Goal: Information Seeking & Learning: Learn about a topic

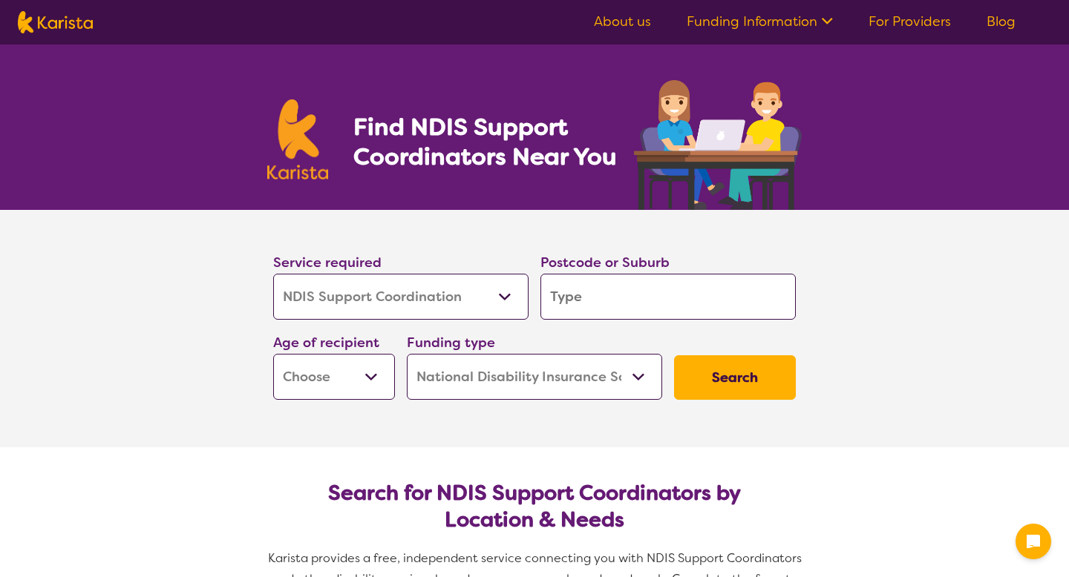
select select "NDIS Support Coordination"
select select "NDIS"
select select "NDIS Support Coordination"
select select "NDIS"
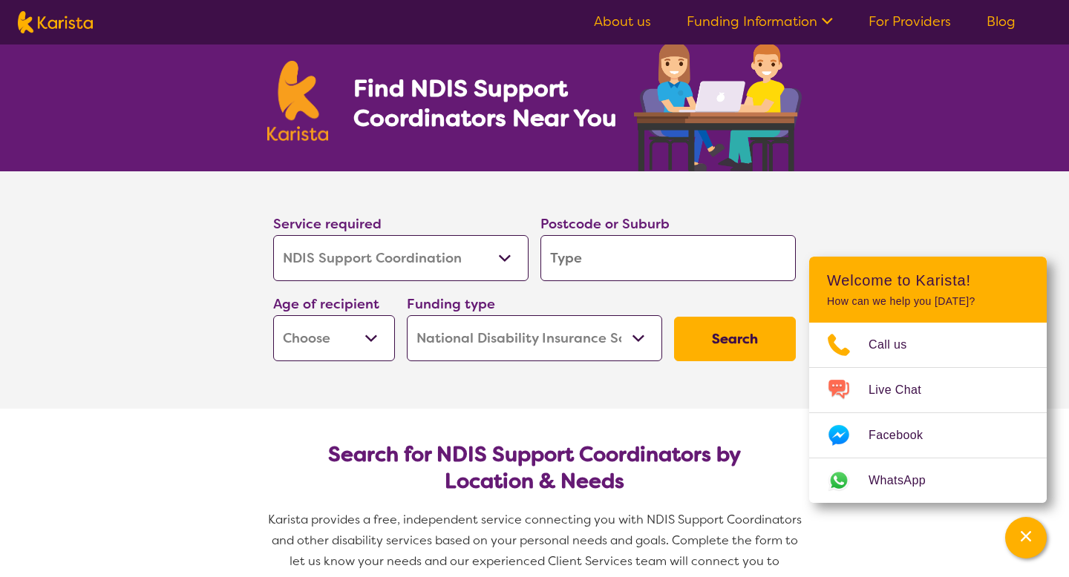
scroll to position [98, 0]
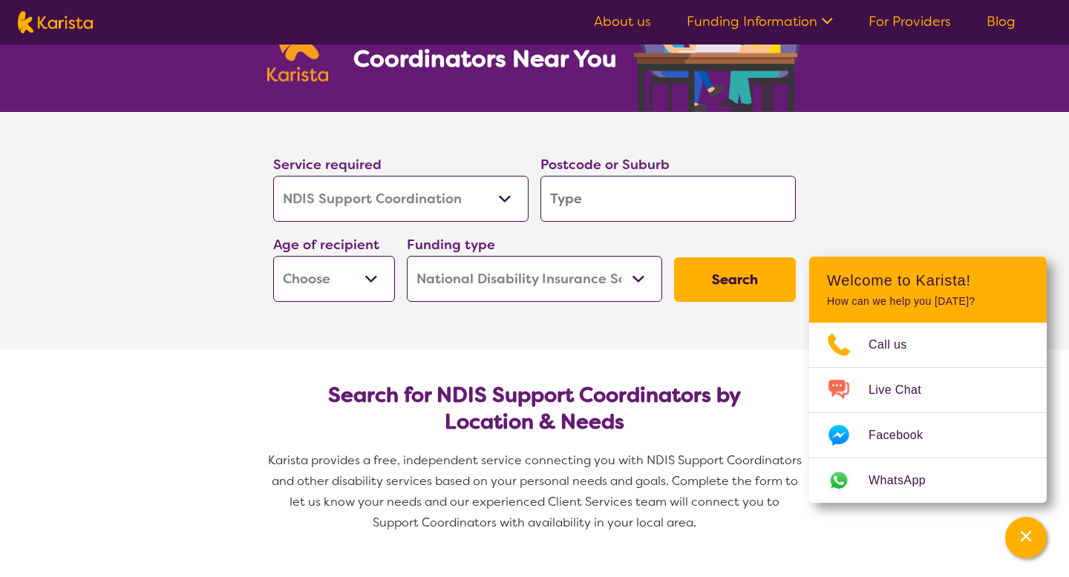
click at [626, 195] on input "search" at bounding box center [667, 199] width 255 height 46
type input "5"
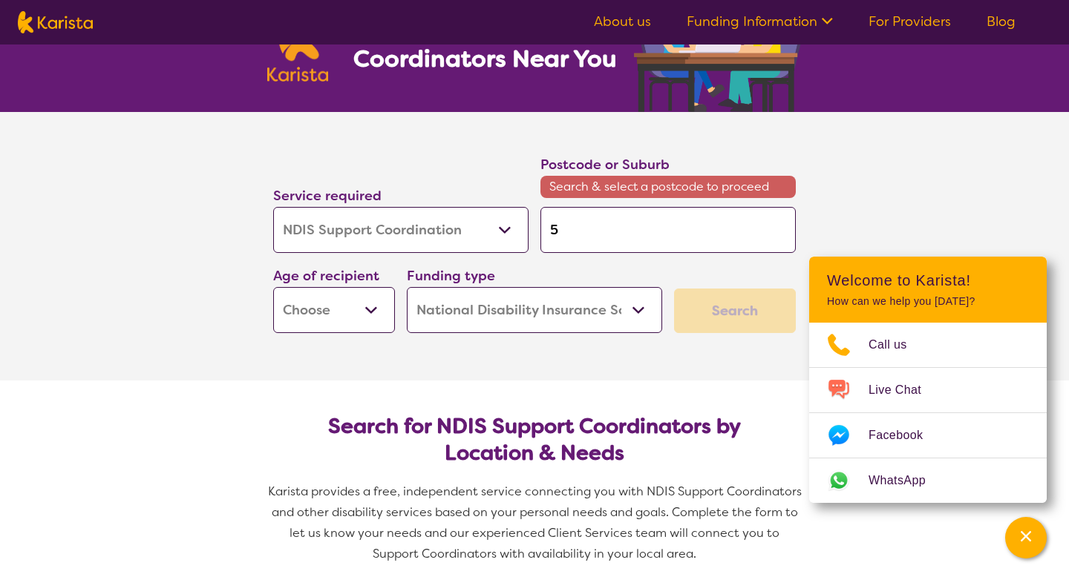
type input "52"
type input "525"
type input "5253"
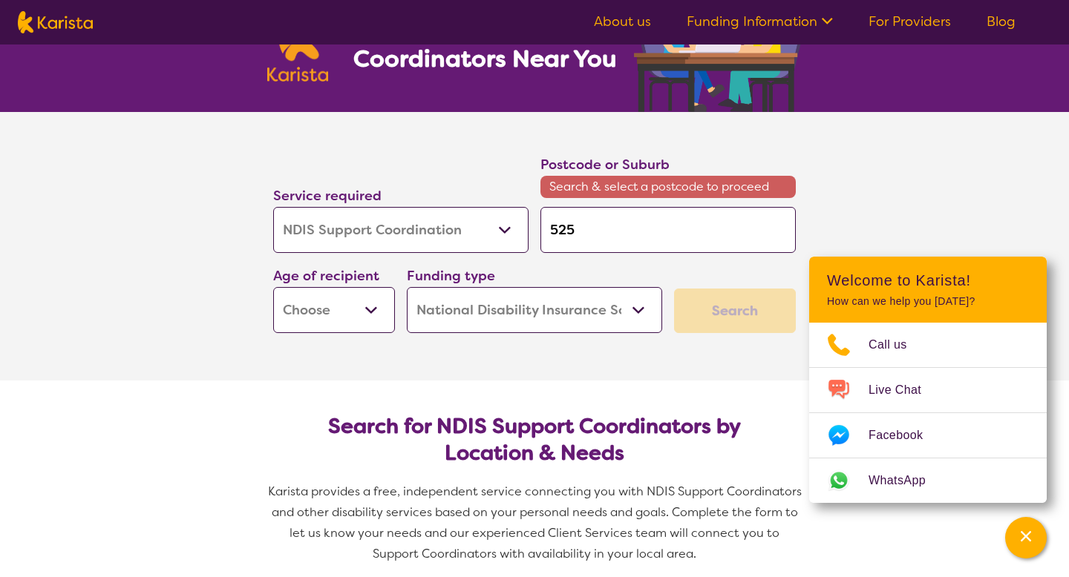
type input "5253"
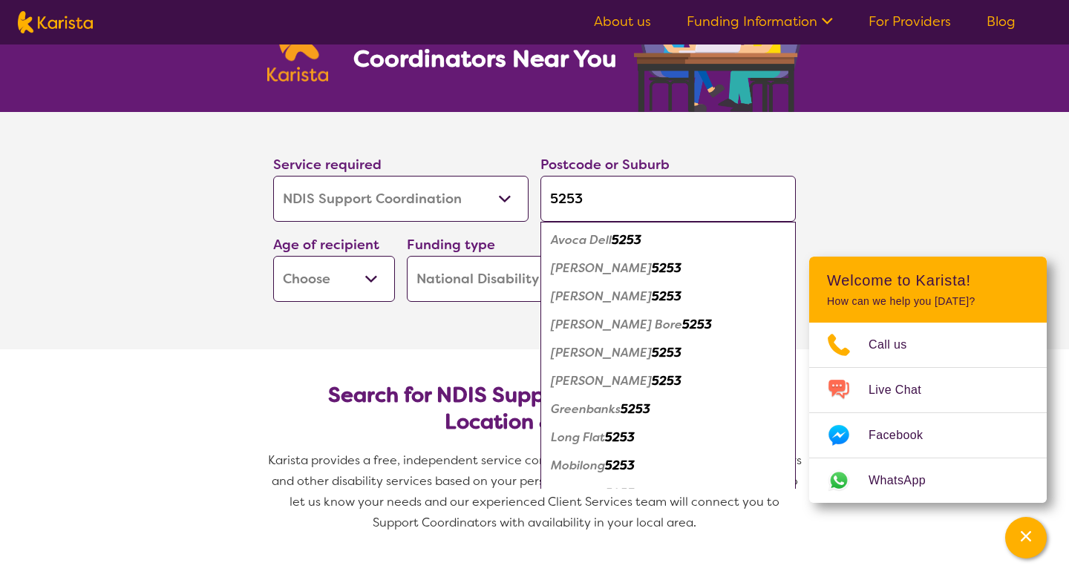
type input "5253"
click at [640, 234] on em "5253" at bounding box center [626, 240] width 30 height 16
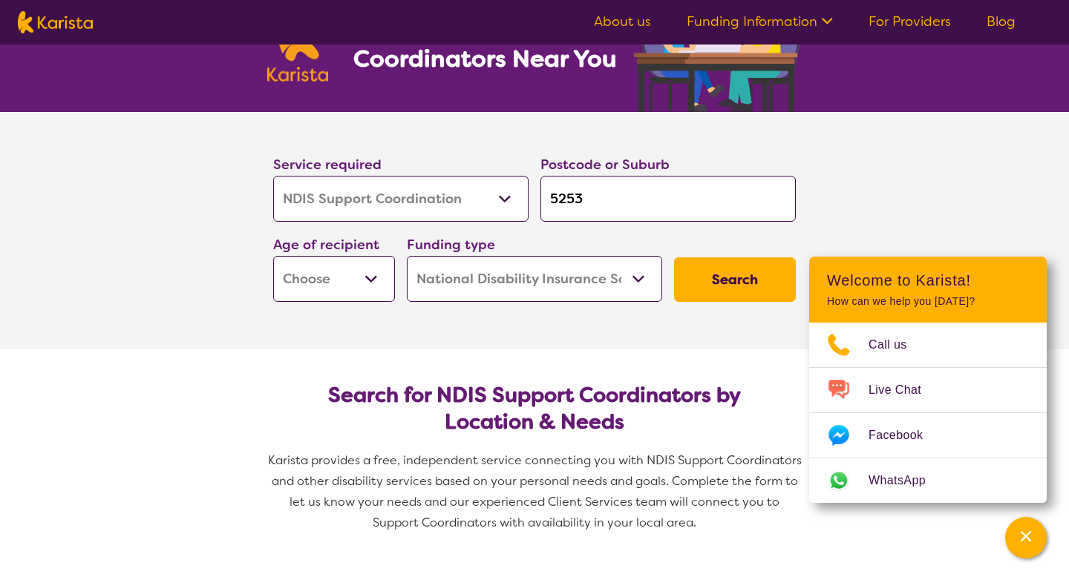
click at [698, 281] on button "Search" at bounding box center [735, 280] width 122 height 45
click at [350, 301] on select "Early Childhood - 0 to 9 Child - 10 to 11 Adolescent - 12 to 17 Adult - 18 to 6…" at bounding box center [334, 279] width 122 height 46
select select "EC"
click at [273, 256] on select "Early Childhood - 0 to 9 Child - 10 to 11 Adolescent - 12 to 17 Adult - 18 to 6…" at bounding box center [334, 279] width 122 height 46
select select "EC"
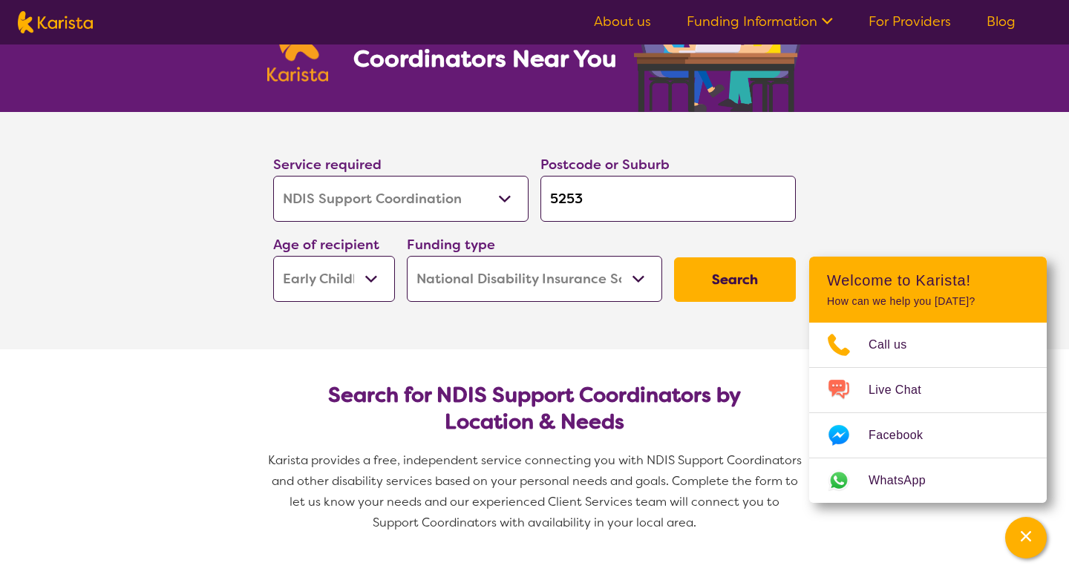
click at [488, 288] on select "Home Care Package (HCP) National Disability Insurance Scheme (NDIS) I don't know" at bounding box center [534, 279] width 255 height 46
click at [407, 256] on select "Home Care Package (HCP) National Disability Insurance Scheme (NDIS) I don't know" at bounding box center [534, 279] width 255 height 46
click at [703, 283] on button "Search" at bounding box center [735, 280] width 122 height 45
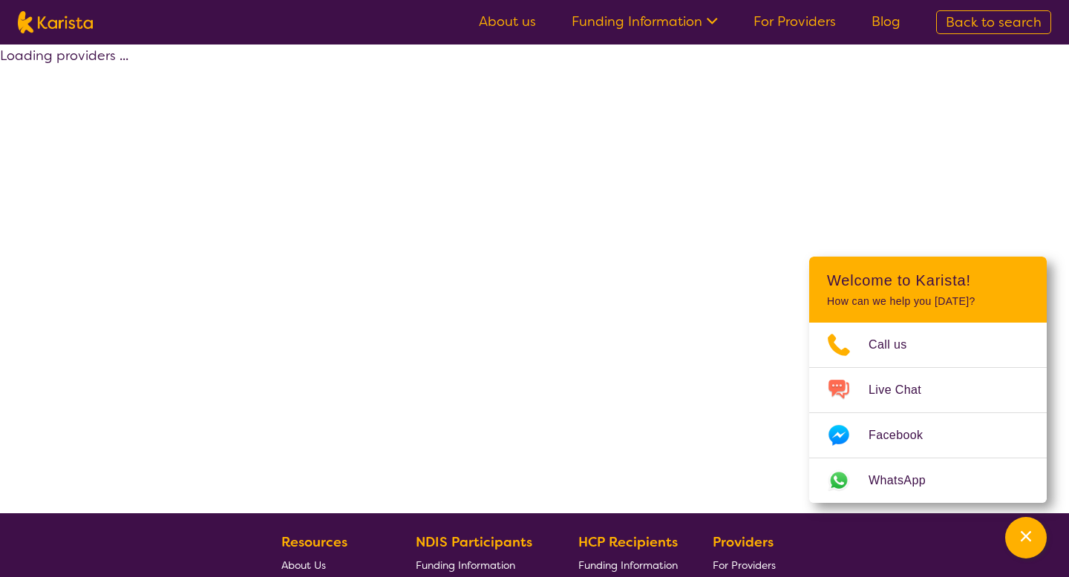
select select "NDIS"
select select "NDIS Support Coordination"
select select "EC"
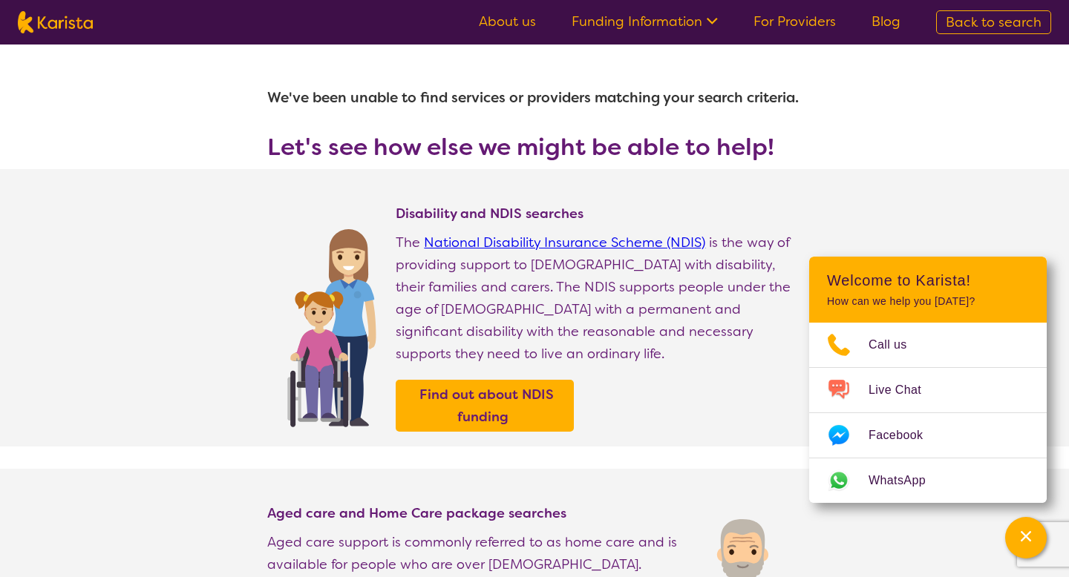
select select "NDIS Support Coordination"
select select "EC"
select select "NDIS"
select select "NDIS Support Coordination"
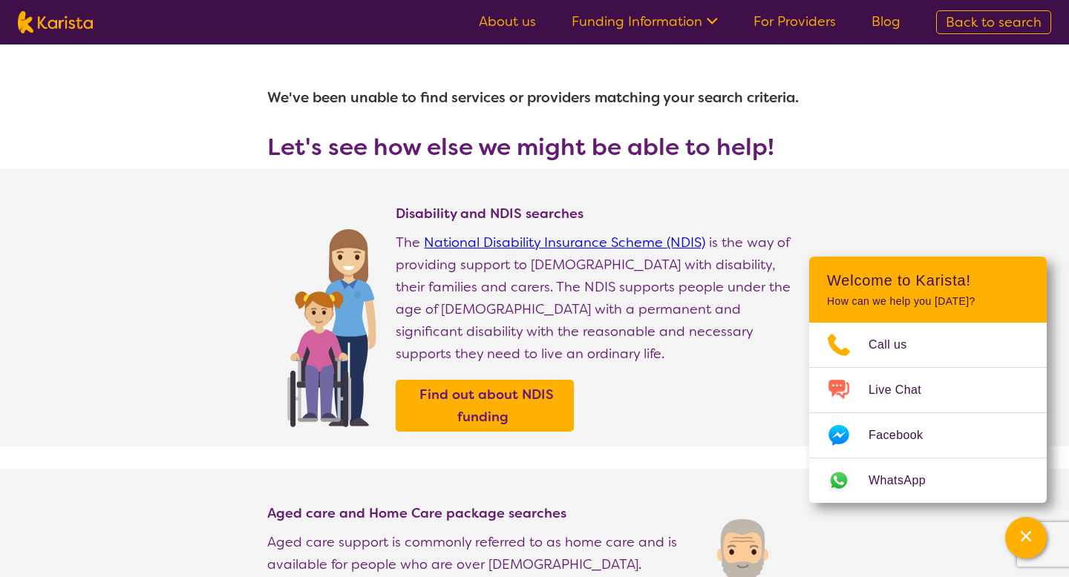
select select "EC"
select select "NDIS"
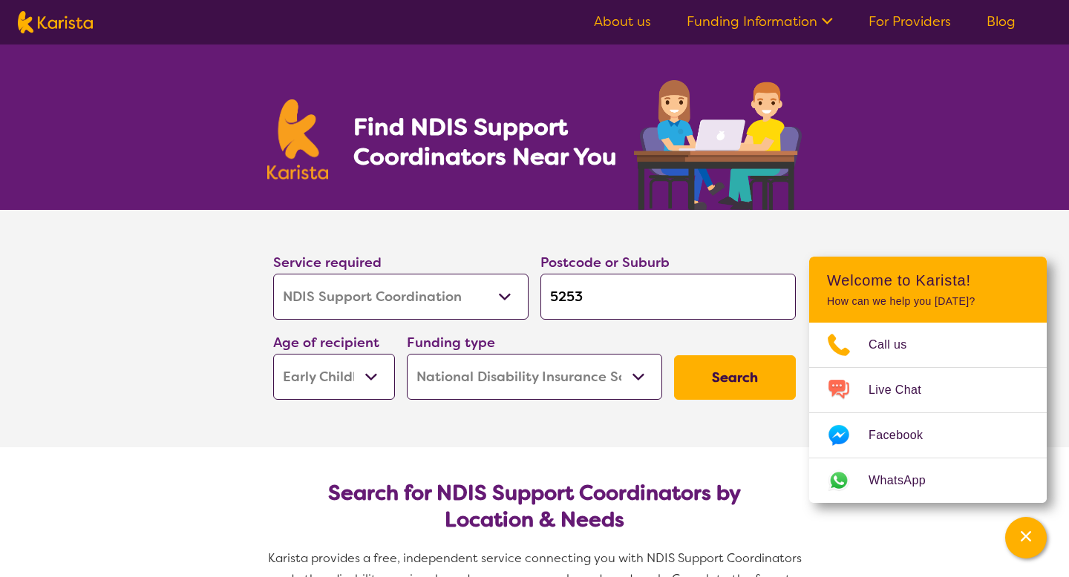
click at [362, 359] on select "Early Childhood - 0 to 9 Child - 10 to 11 Adolescent - 12 to 17 Adult - 18 to 6…" at bounding box center [334, 377] width 122 height 46
select select "CH"
click at [273, 354] on select "Early Childhood - 0 to 9 Child - 10 to 11 Adolescent - 12 to 17 Adult - 18 to 6…" at bounding box center [334, 377] width 122 height 46
select select "CH"
click at [727, 409] on section "Service required Allied Health Assistant Assessment ([MEDICAL_DATA] or [MEDICAL…" at bounding box center [534, 328] width 594 height 237
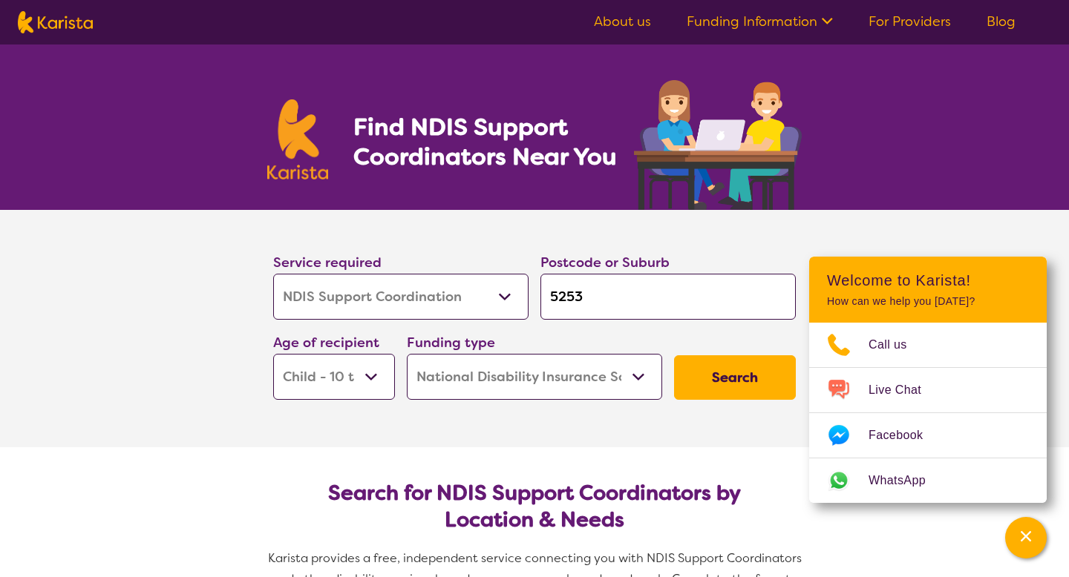
click at [729, 396] on button "Search" at bounding box center [735, 377] width 122 height 45
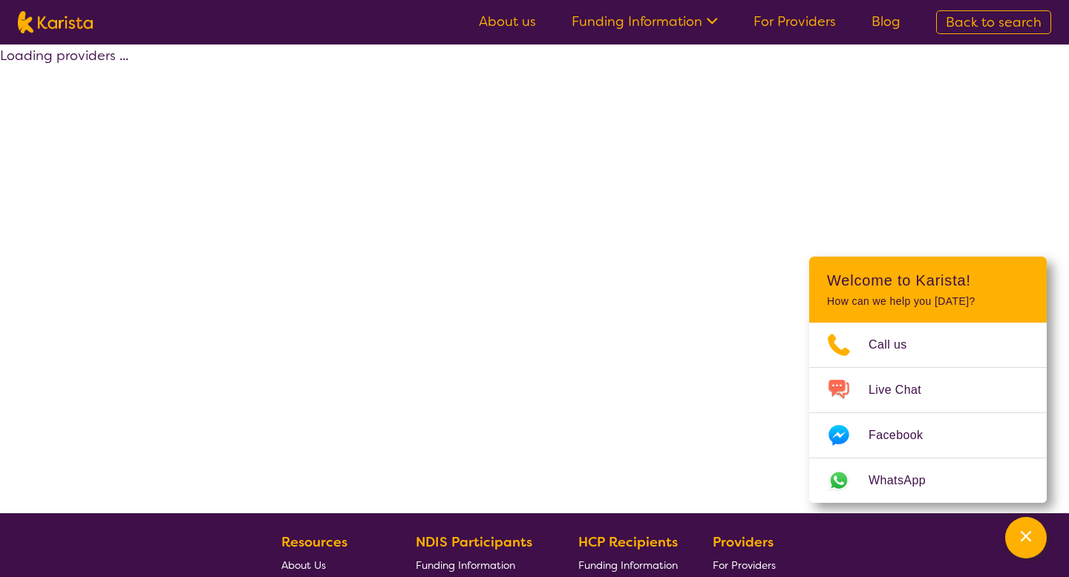
select select "NDIS"
select select "NDIS Support Coordination"
select select "CH"
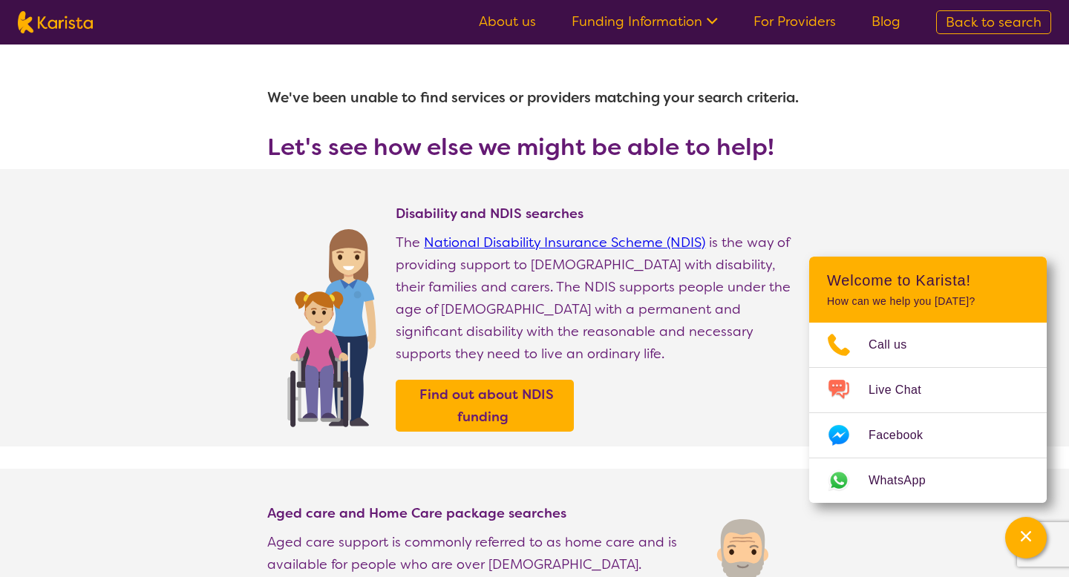
select select "NDIS Support Coordination"
select select "CH"
select select "NDIS"
select select "NDIS Support Coordination"
select select "CH"
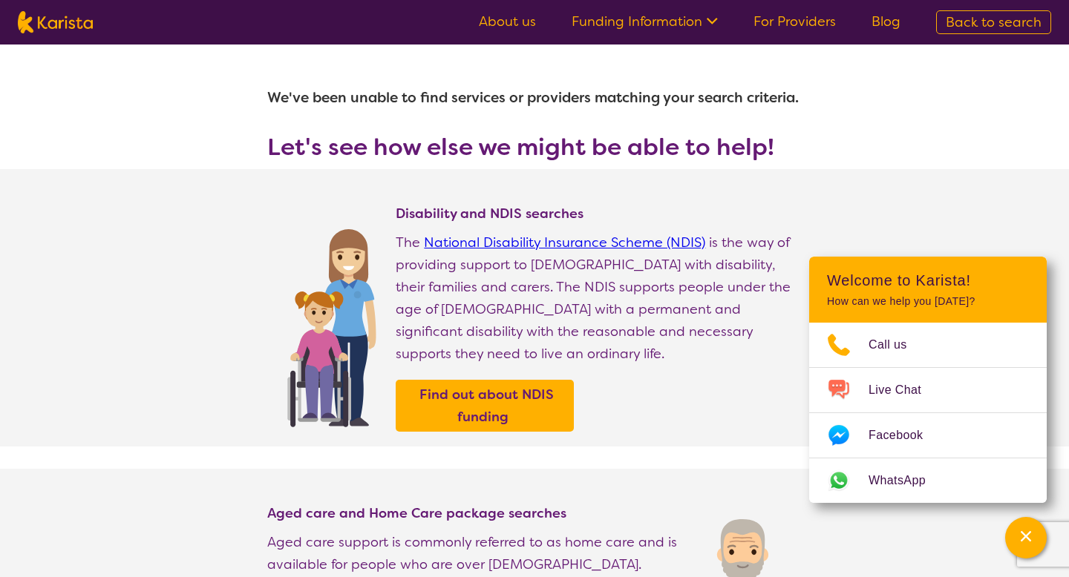
select select "NDIS"
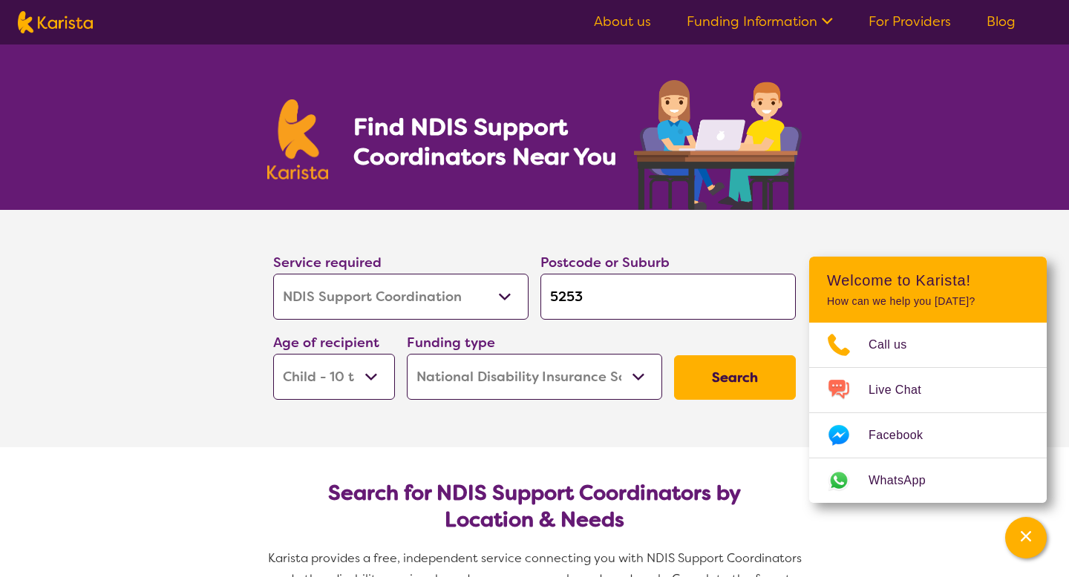
click at [347, 390] on select "Early Childhood - 0 to 9 Child - 10 to 11 Adolescent - 12 to 17 Adult - 18 to 6…" at bounding box center [334, 377] width 122 height 46
select select "AD"
click at [273, 354] on select "Early Childhood - 0 to 9 Child - 10 to 11 Adolescent - 12 to 17 Adult - 18 to 6…" at bounding box center [334, 377] width 122 height 46
select select "AD"
click at [709, 375] on button "Search" at bounding box center [735, 377] width 122 height 45
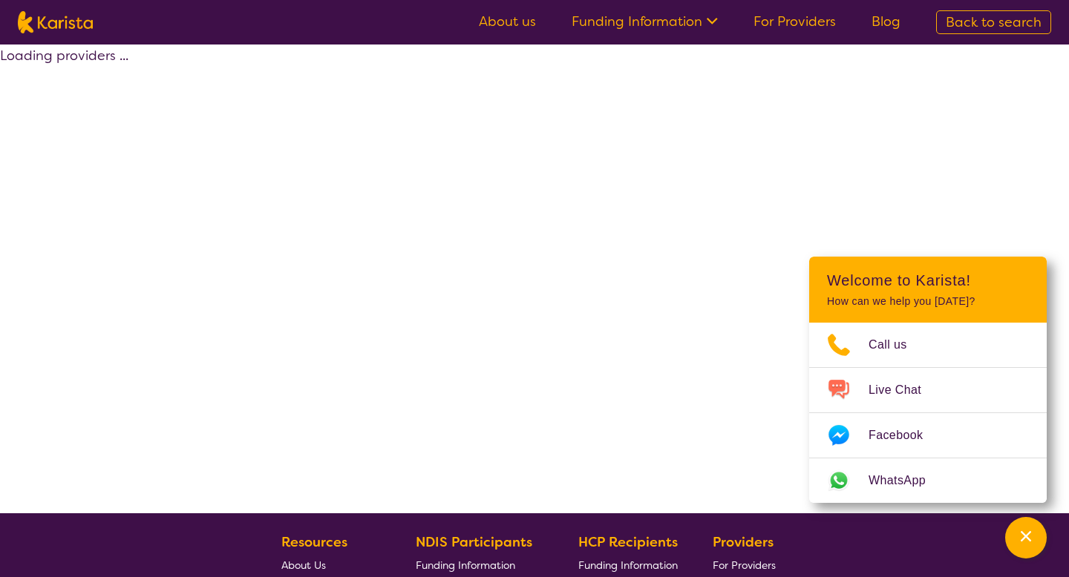
select select "NDIS"
select select "NDIS Support Coordination"
select select "AD"
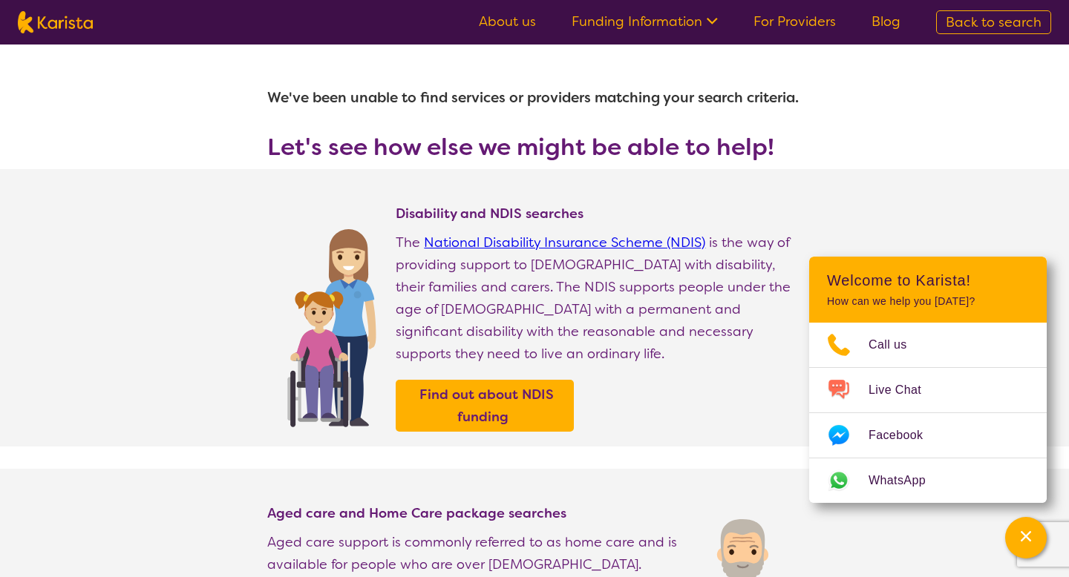
select select "NDIS Support Coordination"
select select "AD"
select select "NDIS"
select select "NDIS Support Coordination"
select select "AD"
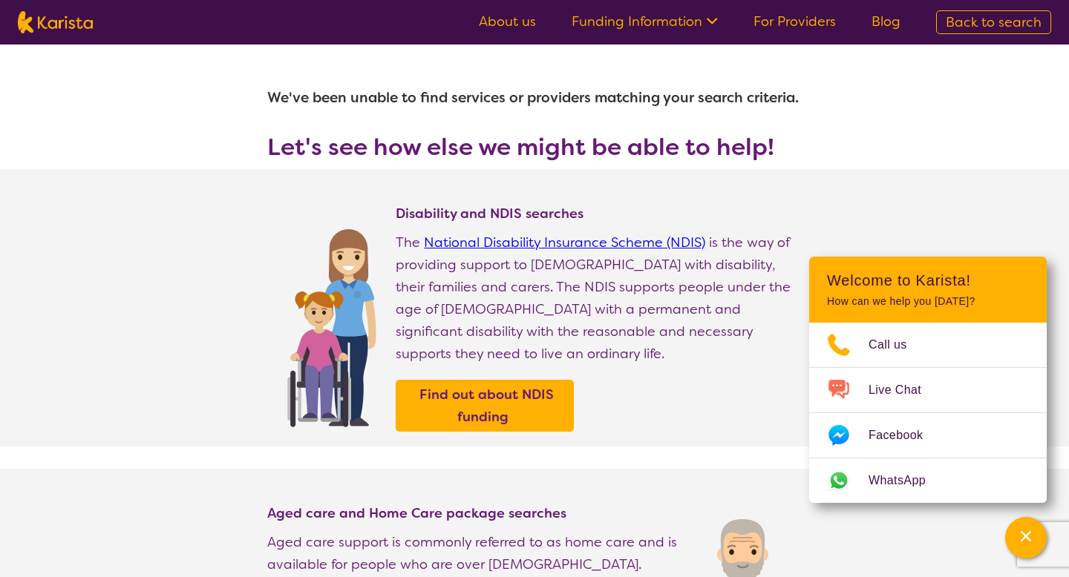
select select "NDIS"
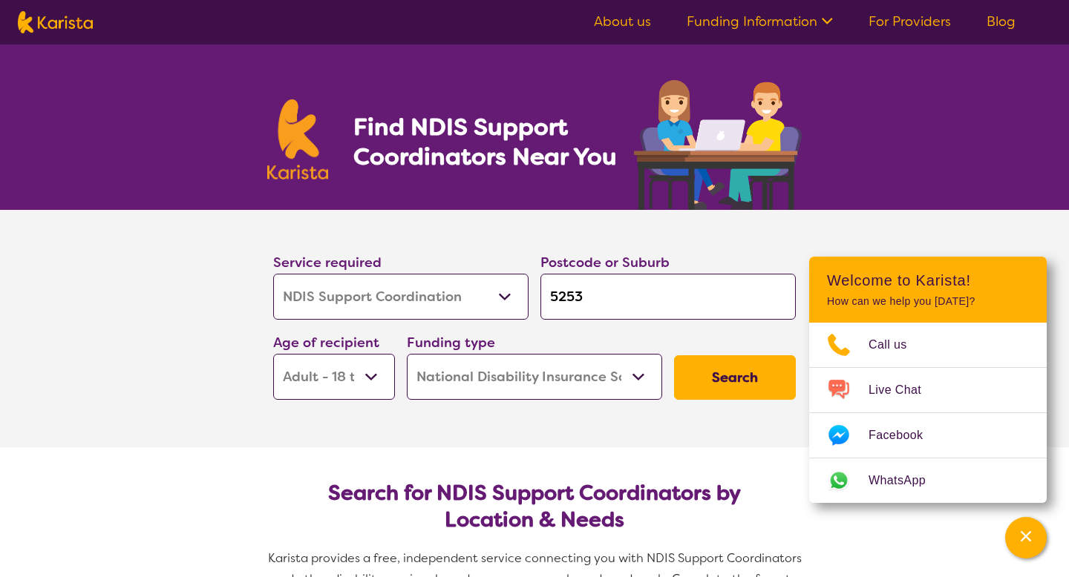
click at [334, 371] on select "Early Childhood - 0 to 9 Child - 10 to 11 Adolescent - 12 to 17 Adult - 18 to 6…" at bounding box center [334, 377] width 122 height 46
select select "CH"
click at [273, 354] on select "Early Childhood - 0 to 9 Child - 10 to 11 Adolescent - 12 to 17 Adult - 18 to 6…" at bounding box center [334, 377] width 122 height 46
select select "CH"
click at [336, 383] on select "Early Childhood - 0 to 9 Child - 10 to 11 Adolescent - 12 to 17 Adult - 18 to 6…" at bounding box center [334, 377] width 122 height 46
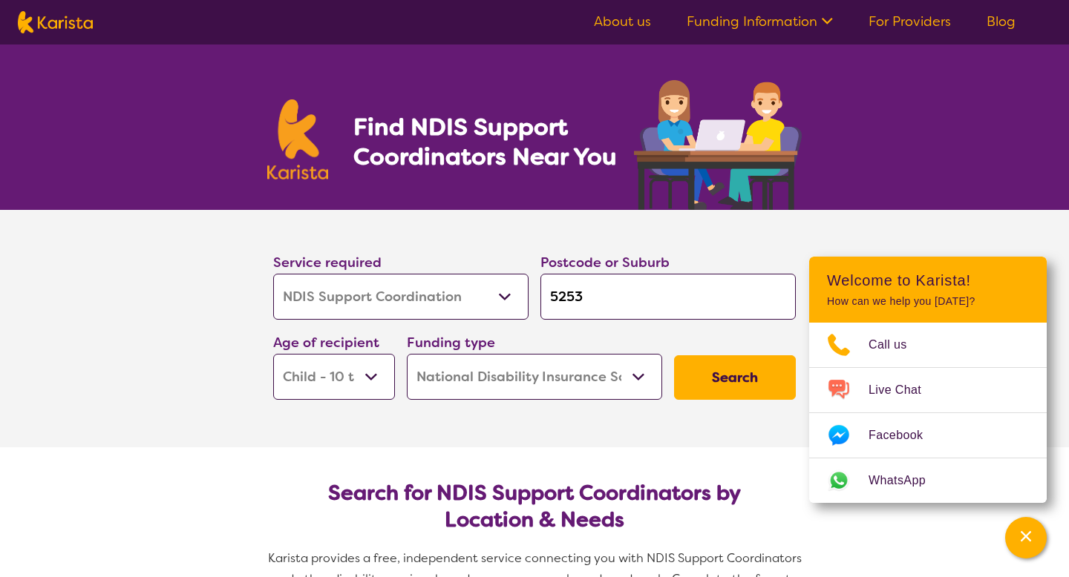
select select "AS"
click at [273, 354] on select "Early Childhood - 0 to 9 Child - 10 to 11 Adolescent - 12 to 17 Adult - 18 to 6…" at bounding box center [334, 377] width 122 height 46
select select "AS"
click at [704, 378] on button "Search" at bounding box center [735, 377] width 122 height 45
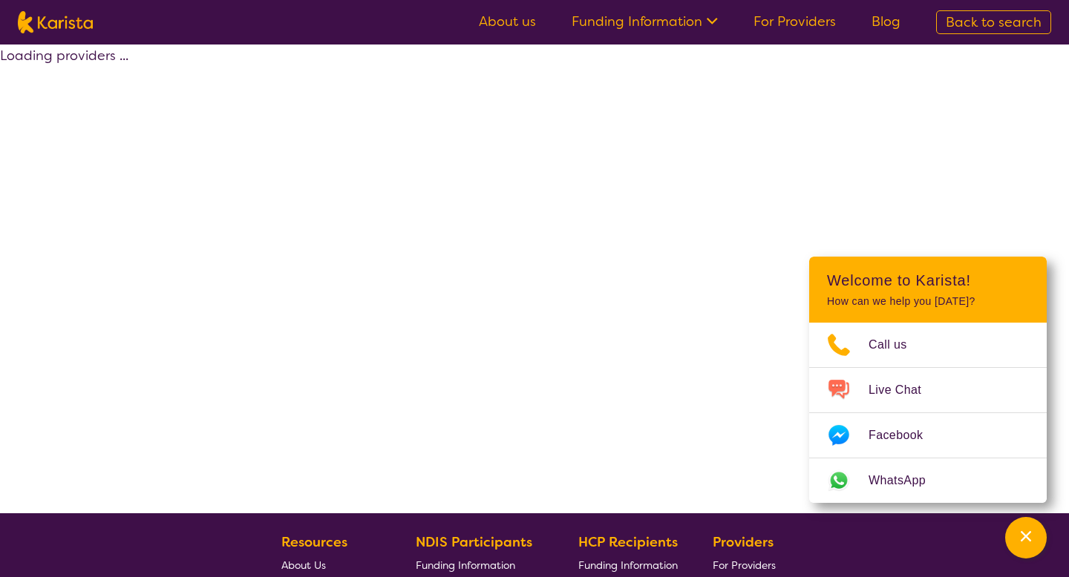
select select "NDIS"
select select "NDIS Support Coordination"
select select "AS"
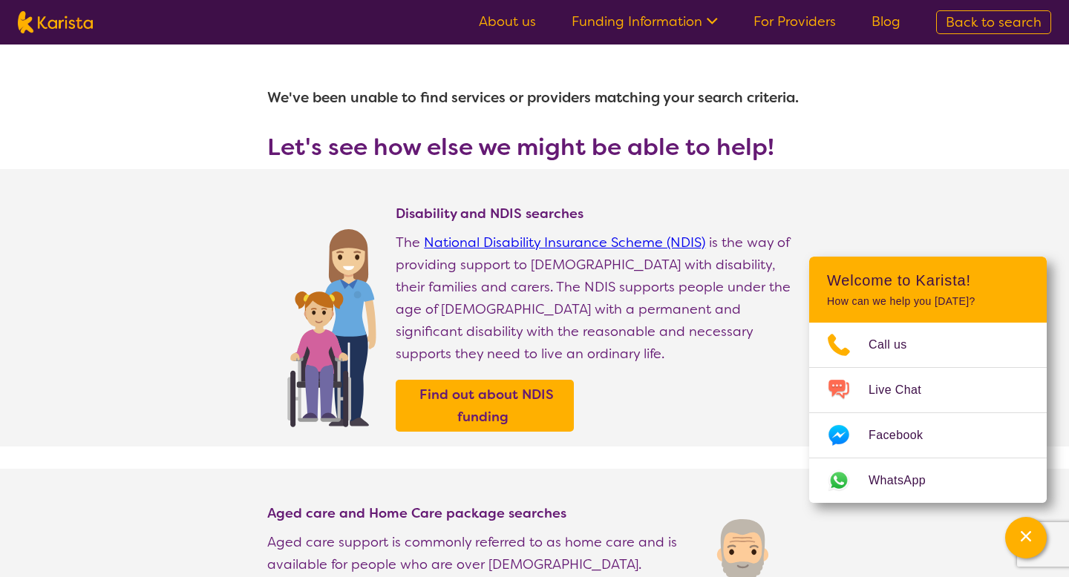
select select "NDIS Support Coordination"
select select "AS"
select select "NDIS"
select select "NDIS Support Coordination"
select select "AS"
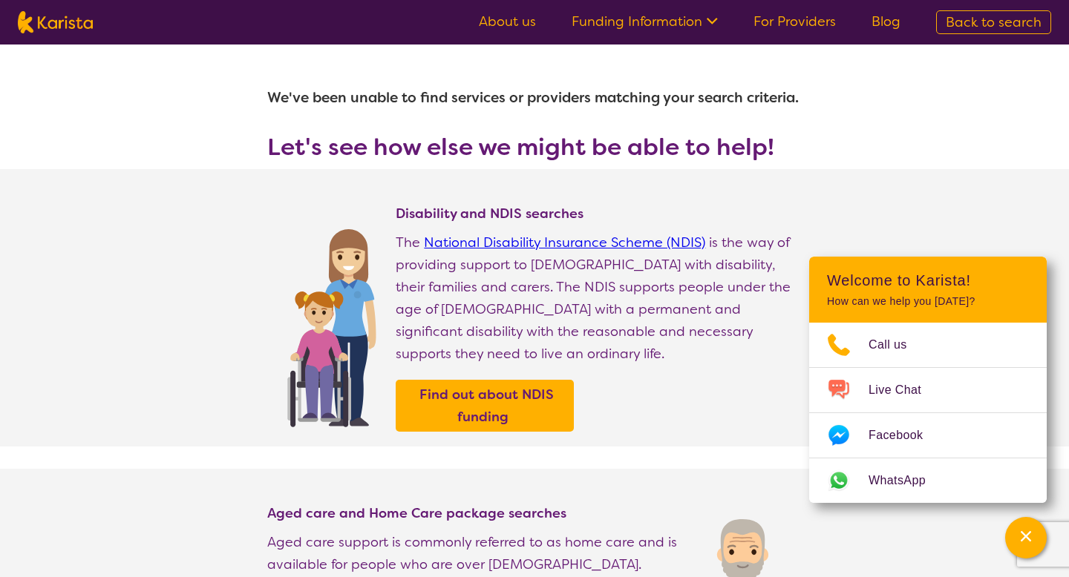
select select "NDIS"
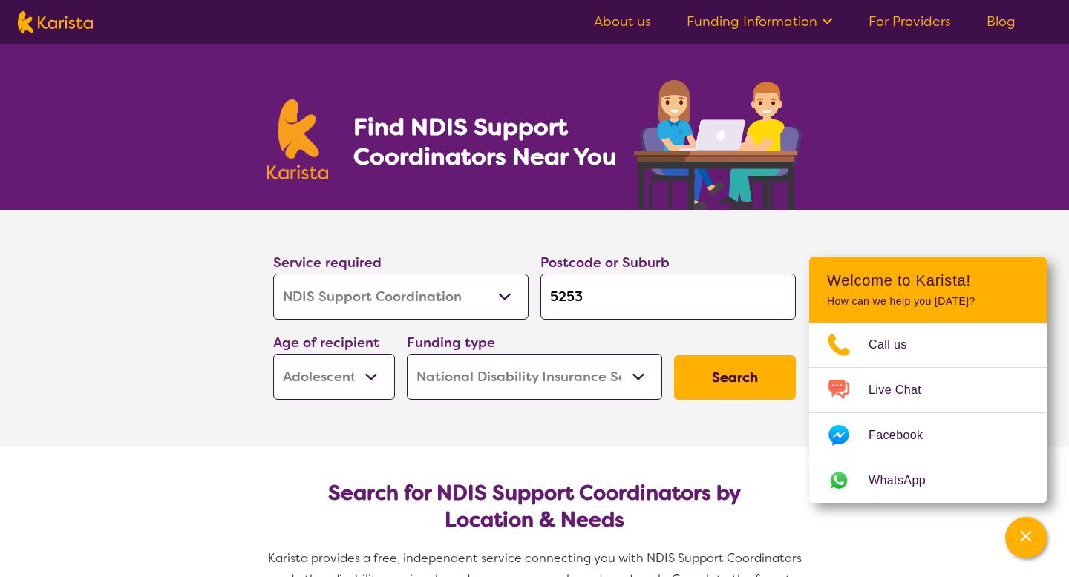
drag, startPoint x: 614, startPoint y: 290, endPoint x: 404, endPoint y: 290, distance: 210.0
click at [404, 290] on div "Service required Allied Health Assistant Assessment ([MEDICAL_DATA] or [MEDICAL…" at bounding box center [534, 326] width 534 height 160
type input "M"
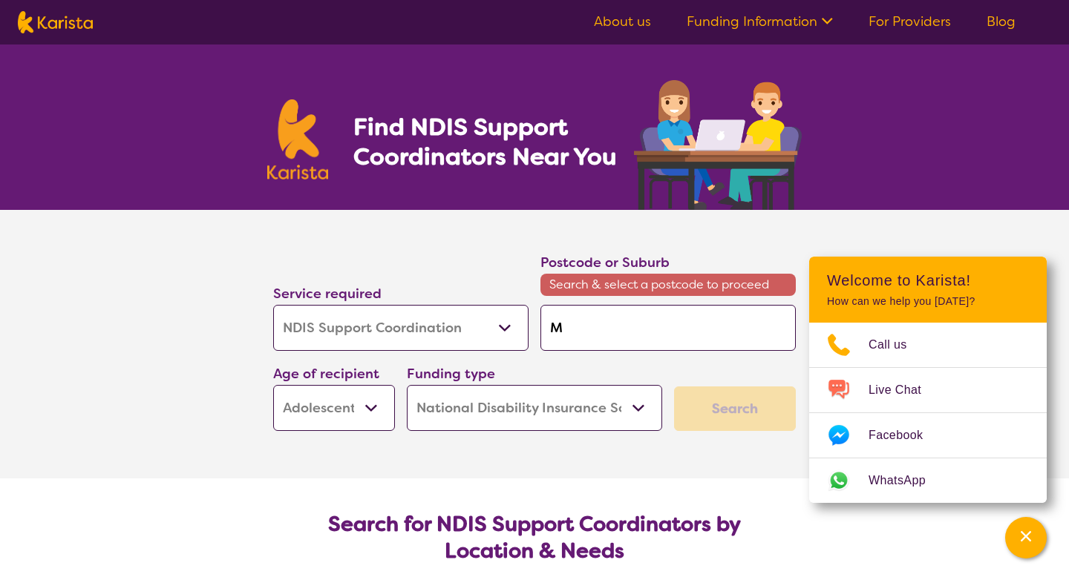
type input "Mu"
type input "Mur"
type input "[PERSON_NAME]"
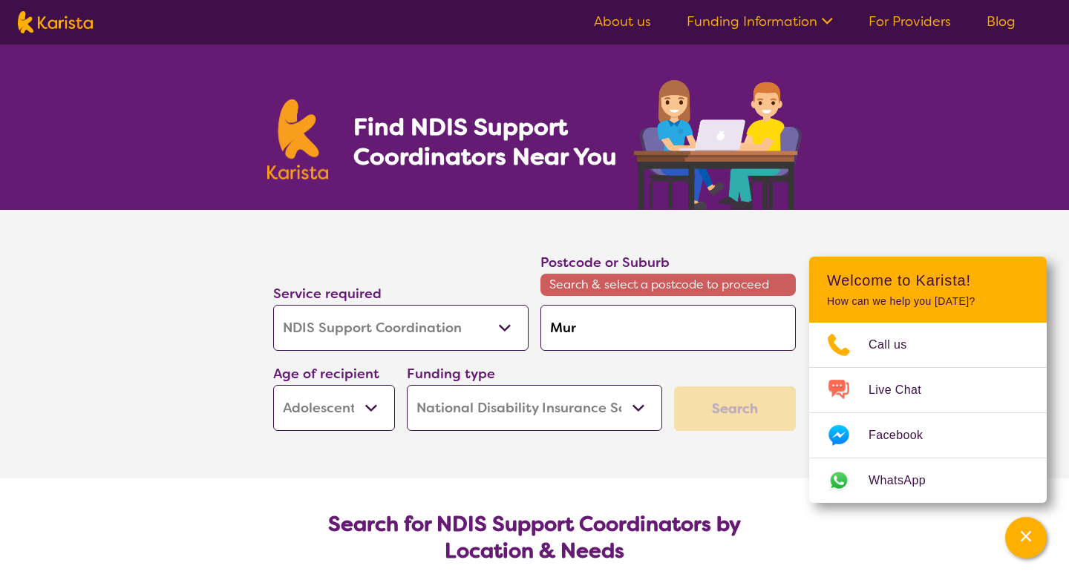
type input "[PERSON_NAME]"
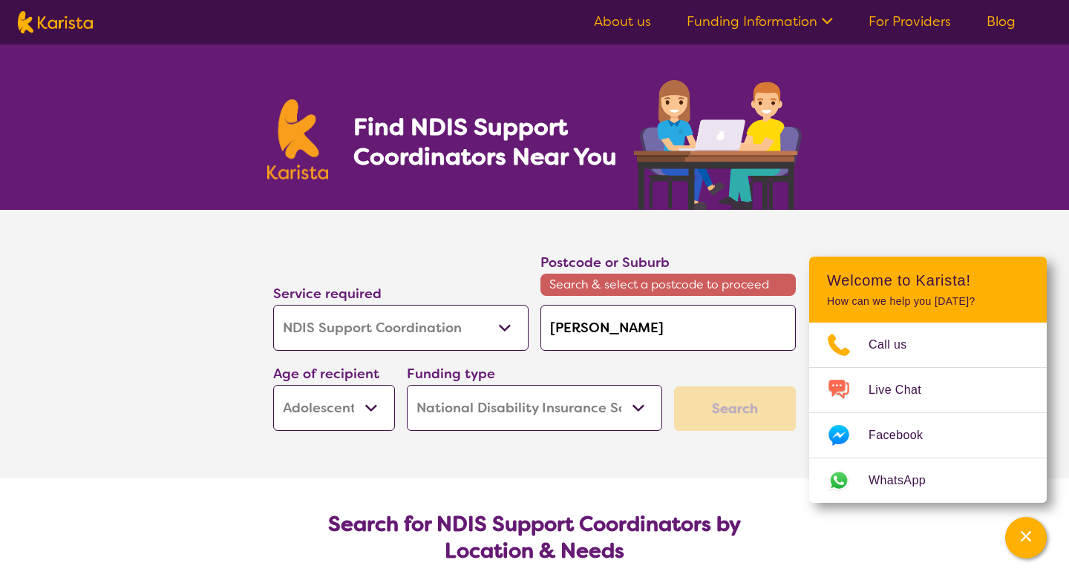
type input "[PERSON_NAME]"
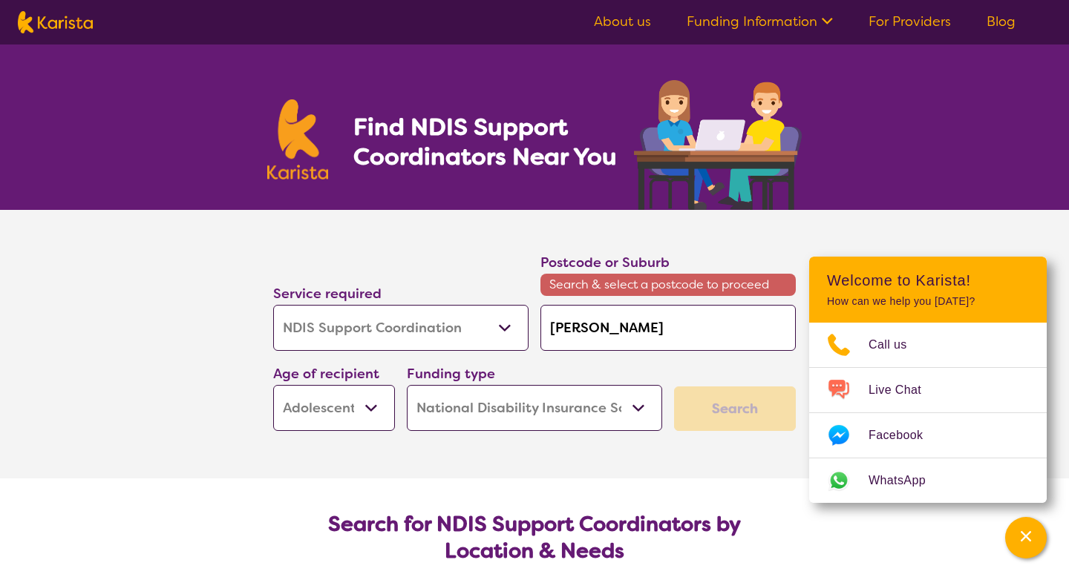
type input "[PERSON_NAME]"
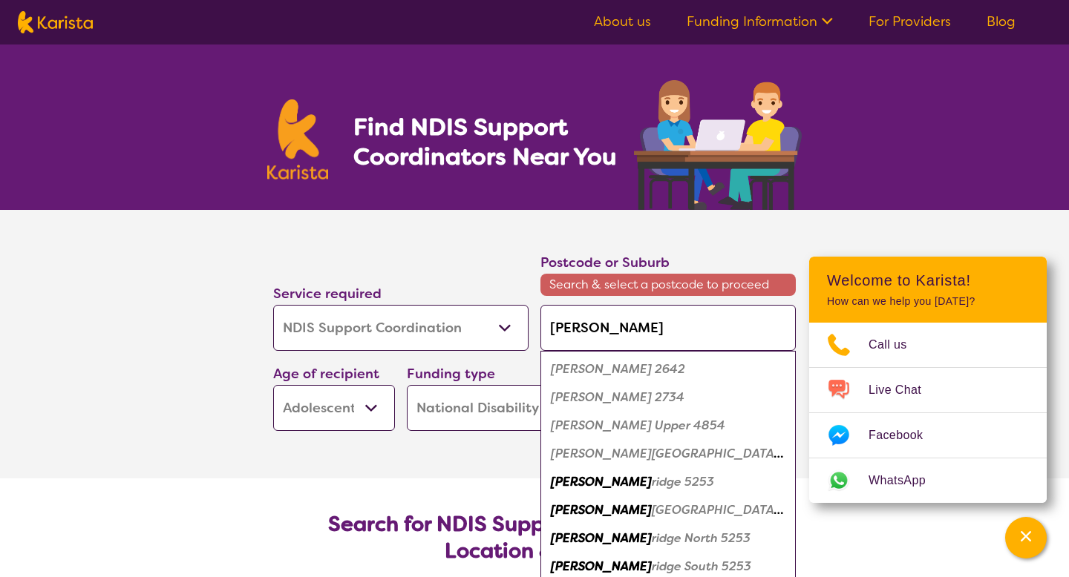
type input "[PERSON_NAME]"
type input "[PERSON_NAME] Bridge"
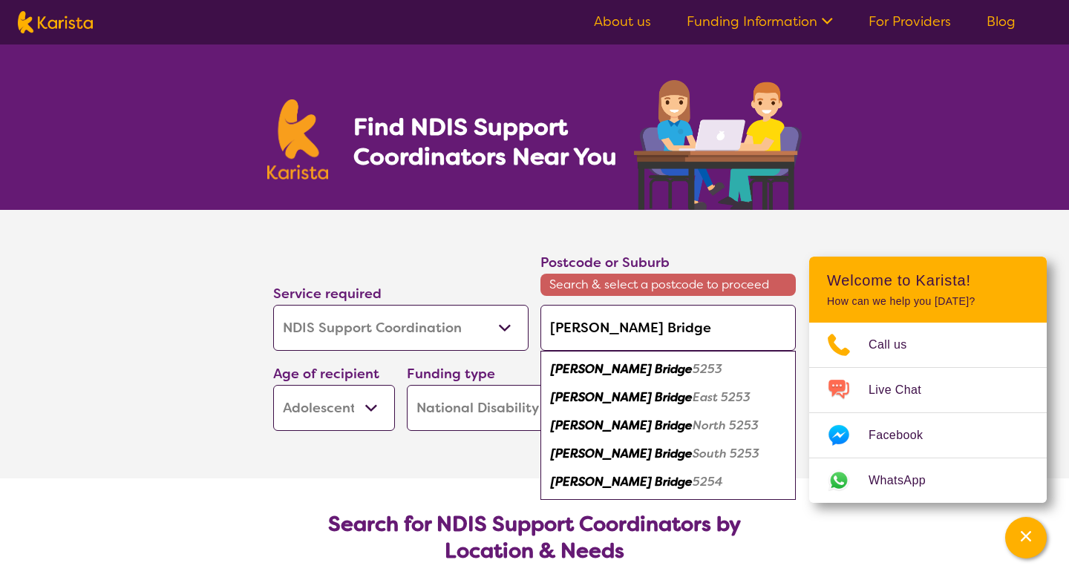
click at [612, 364] on em "[PERSON_NAME] Bridge" at bounding box center [622, 369] width 142 height 16
type input "5253"
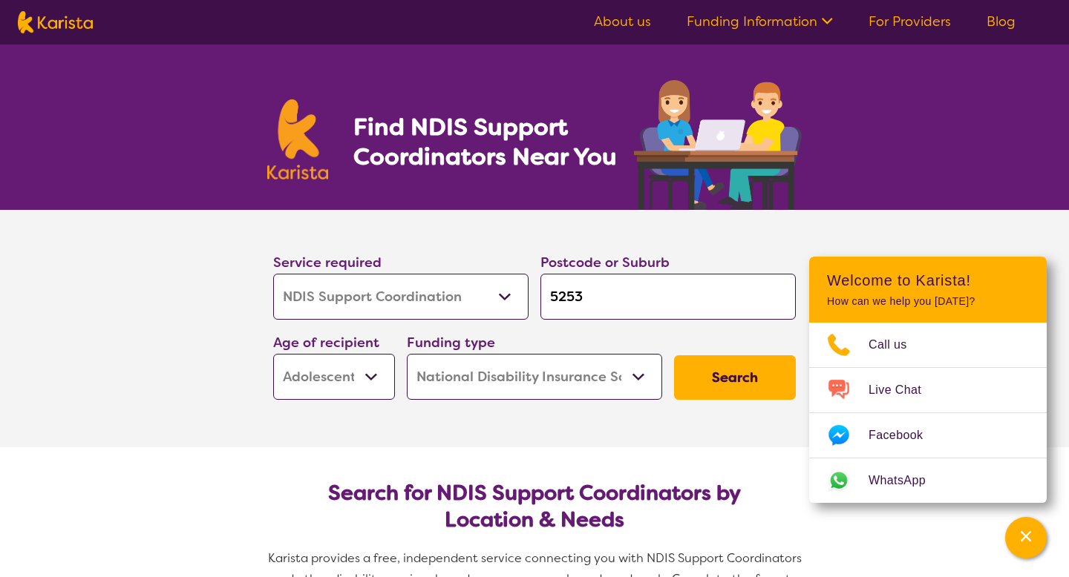
click at [709, 378] on button "Search" at bounding box center [735, 377] width 122 height 45
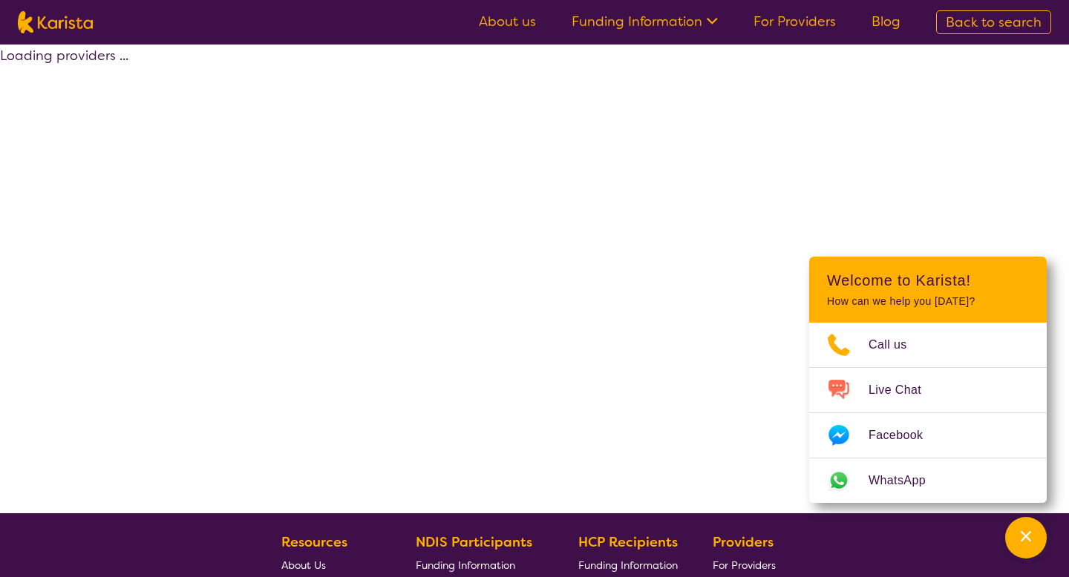
select select "NDIS"
select select "NDIS Support Coordination"
select select "AS"
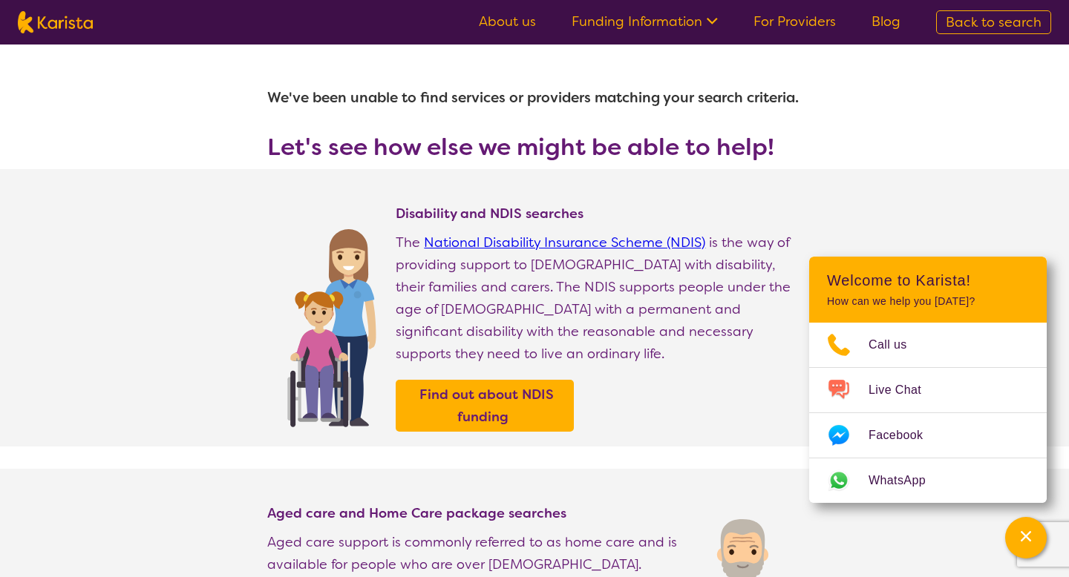
select select "NDIS Support Coordination"
select select "AS"
select select "NDIS"
select select "NDIS Support Coordination"
select select "AS"
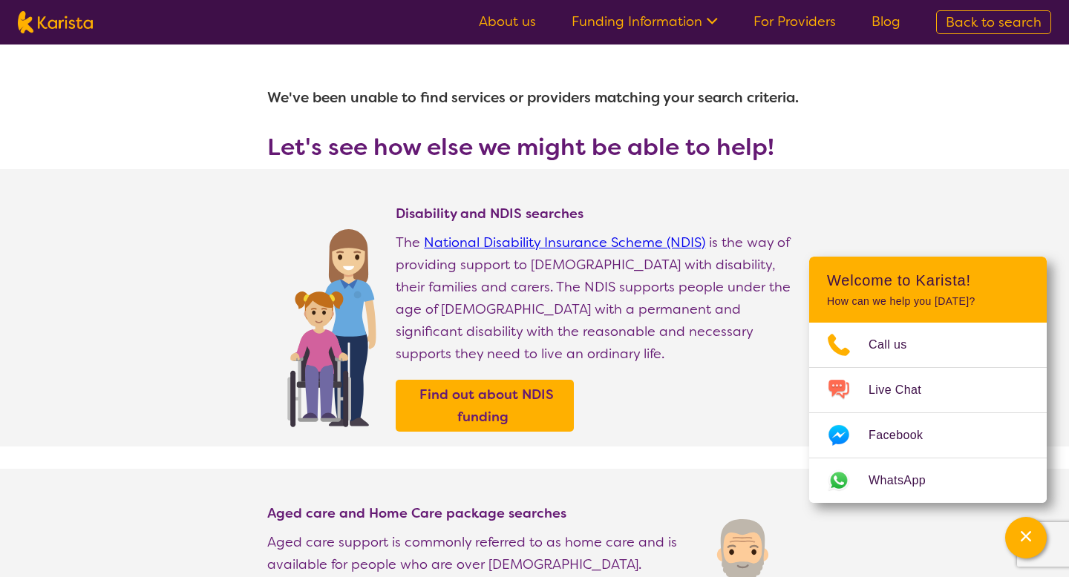
select select "NDIS"
